Goal: Transaction & Acquisition: Book appointment/travel/reservation

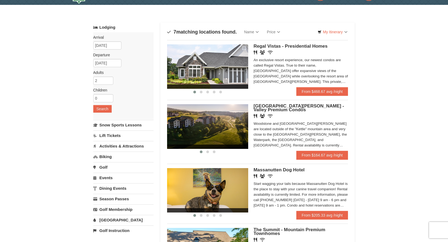
scroll to position [27, 0]
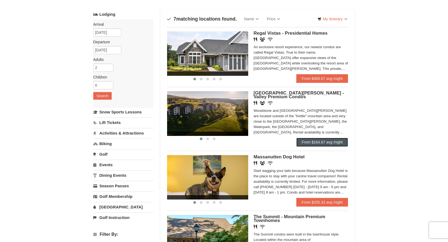
click at [305, 141] on link "From $164.67 avg /night" at bounding box center [322, 142] width 52 height 9
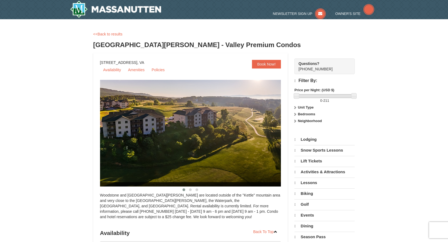
select select "9"
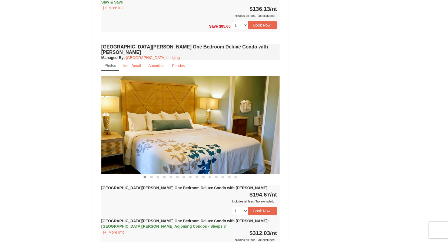
scroll to position [459, 0]
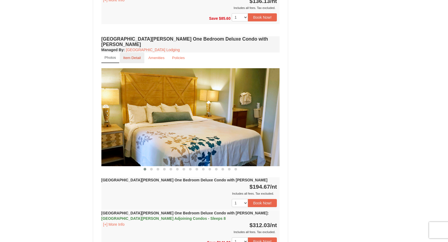
click at [131, 52] on link "Item Detail" at bounding box center [132, 57] width 25 height 11
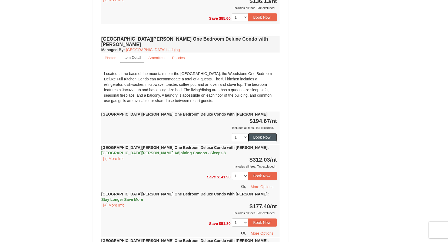
click at [267, 133] on button "Book Now!" at bounding box center [262, 137] width 29 height 8
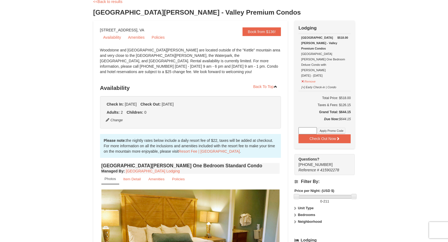
scroll to position [0, 0]
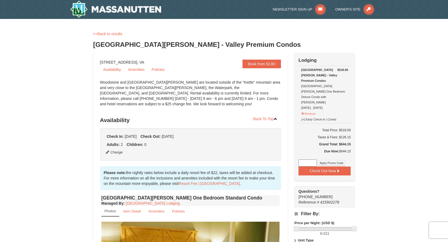
drag, startPoint x: 334, startPoint y: 135, endPoint x: 347, endPoint y: 133, distance: 12.6
click at [347, 141] on h5 "Grand Total: $644.15" at bounding box center [324, 143] width 52 height 5
click at [345, 141] on h5 "Grand Total: $644.15" at bounding box center [324, 143] width 52 height 5
drag, startPoint x: 330, startPoint y: 134, endPoint x: 353, endPoint y: 133, distance: 23.0
click at [353, 133] on div "Check Out Now Lodging $518.00 Woodstone Meadows - Valley Premium Condos Woodsto…" at bounding box center [324, 117] width 60 height 128
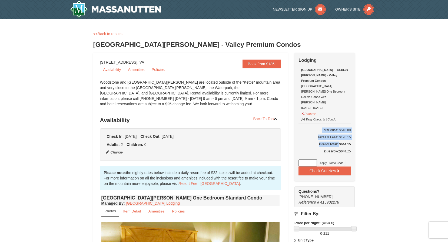
drag, startPoint x: 353, startPoint y: 133, endPoint x: 347, endPoint y: 135, distance: 6.4
click at [347, 141] on h5 "Grand Total: $644.15" at bounding box center [324, 143] width 52 height 5
drag, startPoint x: 339, startPoint y: 131, endPoint x: 355, endPoint y: 135, distance: 16.9
click at [144, 94] on div "Woodstone and [GEOGRAPHIC_DATA][PERSON_NAME] are located outside of the "Kettle…" at bounding box center [190, 95] width 181 height 32
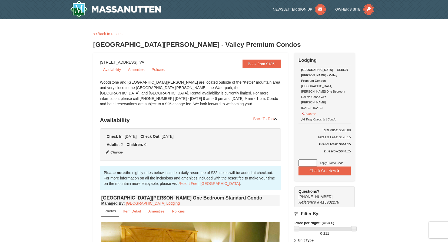
click at [277, 38] on div "<<Back to results Woodstone Meadows - Valley Premium Condos" at bounding box center [224, 42] width 262 height 22
click at [306, 109] on button "Remove" at bounding box center [308, 112] width 15 height 7
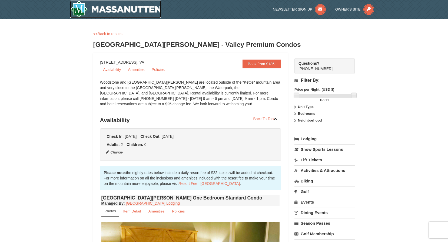
click at [74, 10] on img at bounding box center [115, 9] width 91 height 17
